Goal: Register for event/course

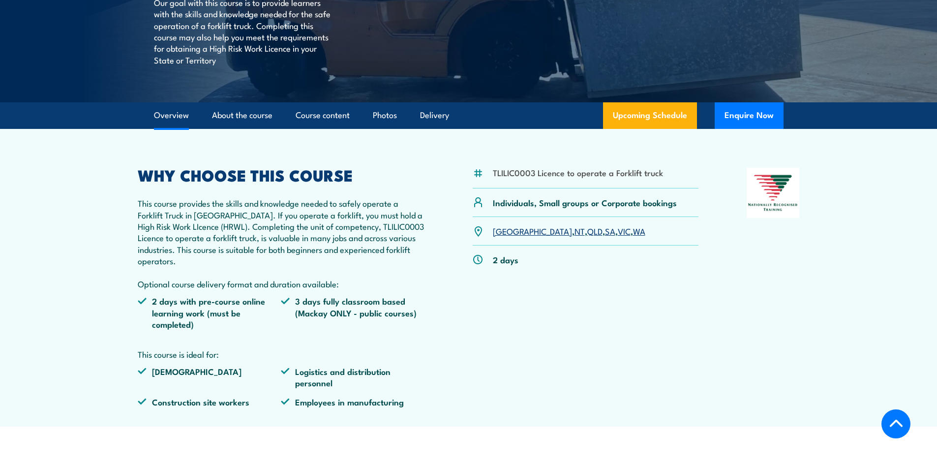
scroll to position [67, 0]
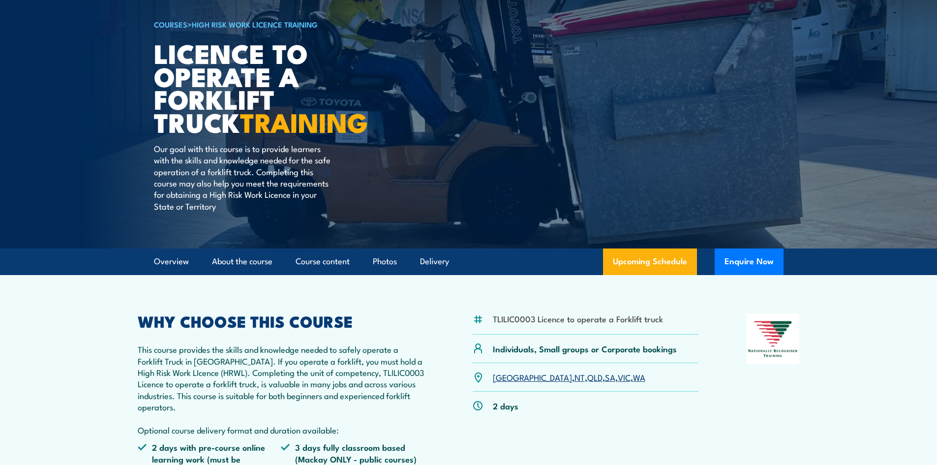
click at [633, 377] on link "WA" at bounding box center [639, 377] width 12 height 12
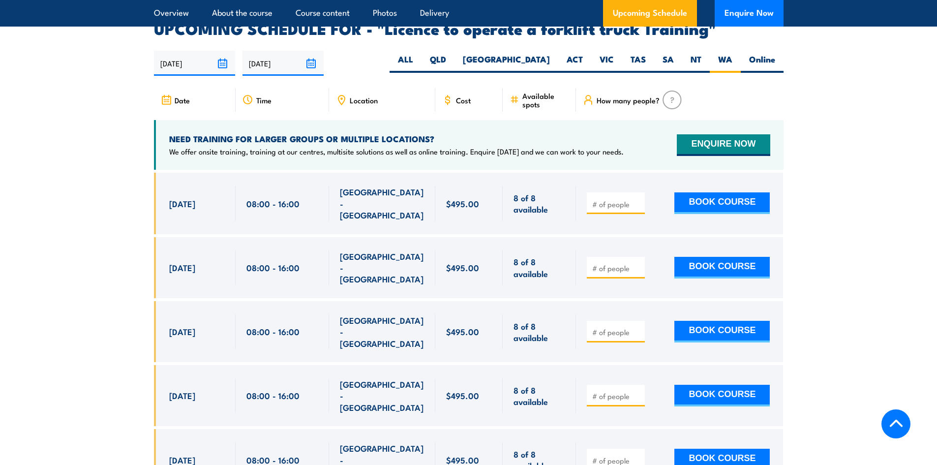
scroll to position [1646, 0]
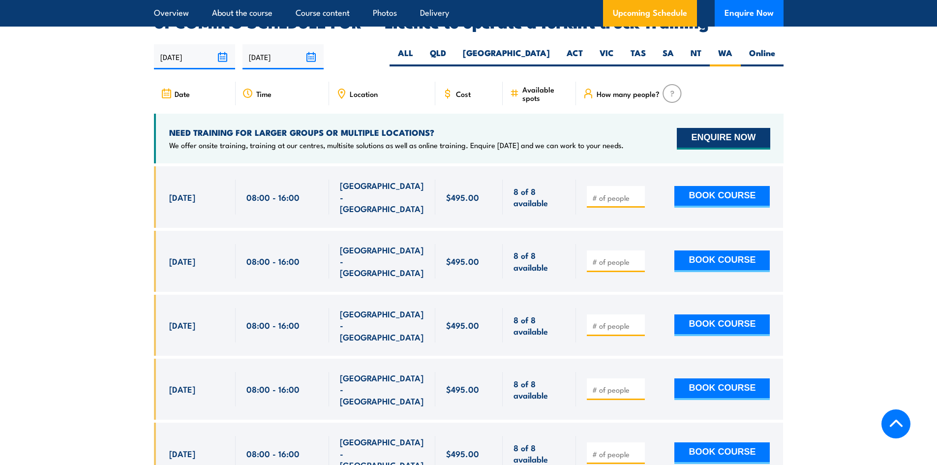
click at [739, 128] on button "ENQUIRE NOW" at bounding box center [723, 139] width 93 height 22
